Goal: Task Accomplishment & Management: Use online tool/utility

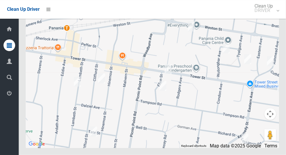
scroll to position [2649, 0]
click at [7, 98] on icon at bounding box center [9, 93] width 5 height 12
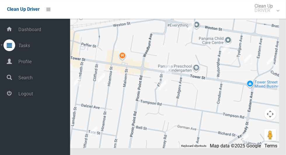
click at [21, 96] on span "Logout" at bounding box center [43, 94] width 53 height 6
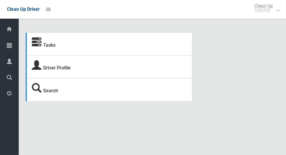
click at [7, 47] on icon at bounding box center [9, 45] width 5 height 12
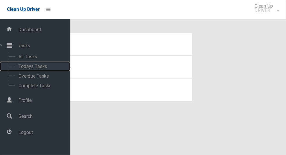
click at [22, 69] on span "Todays Tasks" at bounding box center [41, 67] width 48 height 6
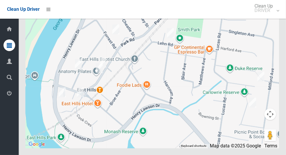
scroll to position [2940, 0]
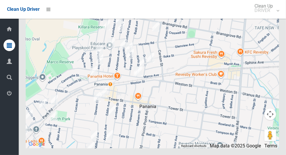
click at [7, 93] on icon at bounding box center [9, 93] width 5 height 12
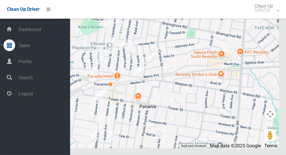
click at [20, 93] on span "Logout" at bounding box center [43, 94] width 53 height 6
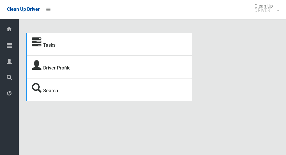
click at [7, 43] on div at bounding box center [9, 45] width 12 height 12
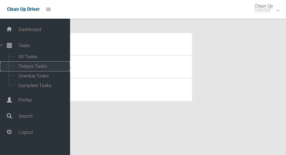
click at [17, 66] on span "Todays Tasks" at bounding box center [41, 67] width 48 height 6
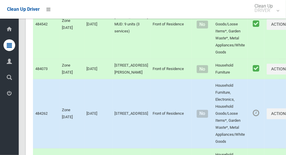
scroll to position [3126, 0]
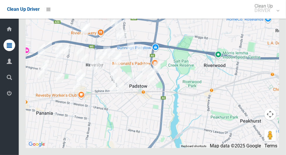
click at [7, 93] on icon at bounding box center [9, 93] width 5 height 12
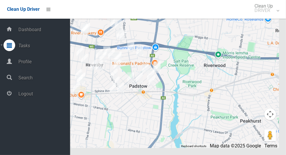
click at [19, 94] on span "Logout" at bounding box center [43, 94] width 53 height 6
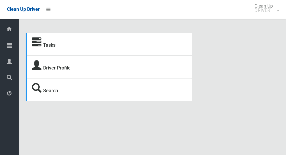
click at [7, 48] on icon at bounding box center [9, 45] width 5 height 12
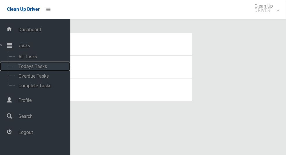
click at [19, 66] on span "Todays Tasks" at bounding box center [41, 67] width 48 height 6
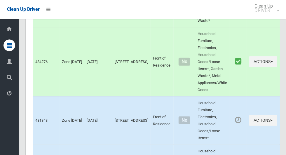
scroll to position [2712, 0]
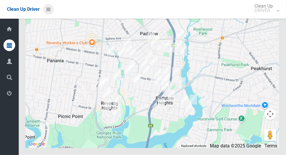
click at [50, 7] on icon at bounding box center [48, 9] width 4 height 10
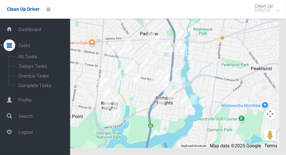
click at [20, 134] on span "Logout" at bounding box center [43, 132] width 53 height 6
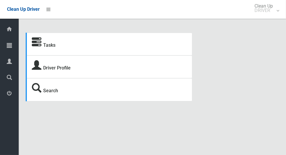
click at [2, 47] on link "Tasks" at bounding box center [9, 45] width 19 height 13
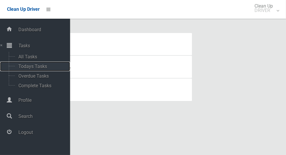
click at [19, 69] on span "Todays Tasks" at bounding box center [41, 67] width 48 height 6
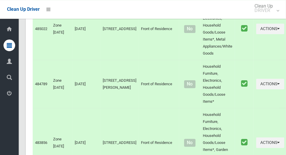
scroll to position [2649, 0]
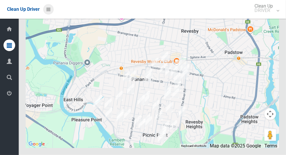
click at [47, 7] on icon at bounding box center [48, 9] width 4 height 10
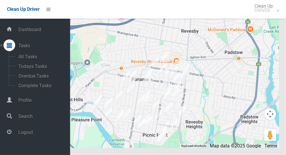
click at [25, 132] on span "Logout" at bounding box center [43, 132] width 53 height 6
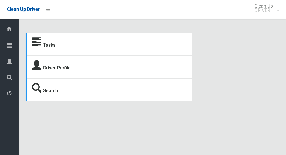
click at [7, 46] on icon at bounding box center [9, 45] width 5 height 12
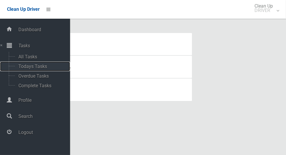
click at [20, 67] on span "Todays Tasks" at bounding box center [41, 67] width 48 height 6
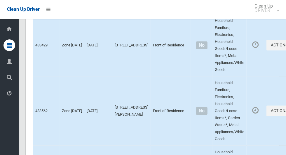
scroll to position [2941, 0]
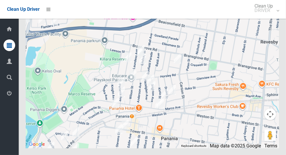
click at [229, 86] on div at bounding box center [152, 75] width 253 height 146
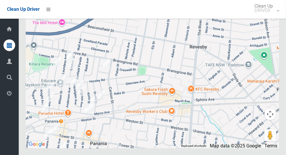
click at [7, 93] on icon at bounding box center [9, 93] width 5 height 12
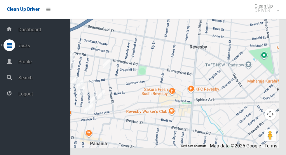
click at [46, 94] on span "Logout" at bounding box center [43, 94] width 53 height 6
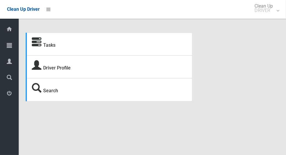
click at [7, 46] on icon at bounding box center [9, 45] width 5 height 12
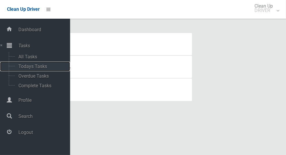
click at [19, 66] on span "Todays Tasks" at bounding box center [41, 67] width 48 height 6
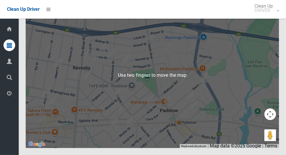
scroll to position [3105, 0]
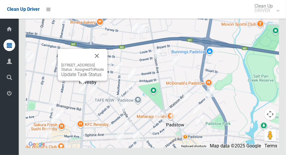
click at [104, 63] on button "Close" at bounding box center [97, 56] width 14 height 14
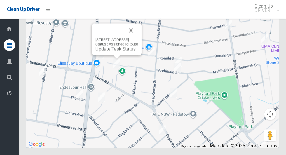
click at [138, 37] on button "Close" at bounding box center [131, 30] width 14 height 14
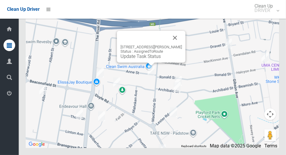
click at [170, 45] on button "Close" at bounding box center [175, 38] width 14 height 14
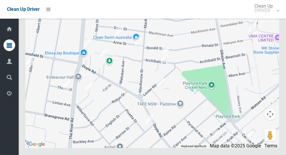
scroll to position [3103, 0]
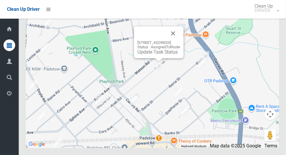
click at [180, 40] on button "Close" at bounding box center [173, 33] width 14 height 14
